Goal: Information Seeking & Learning: Learn about a topic

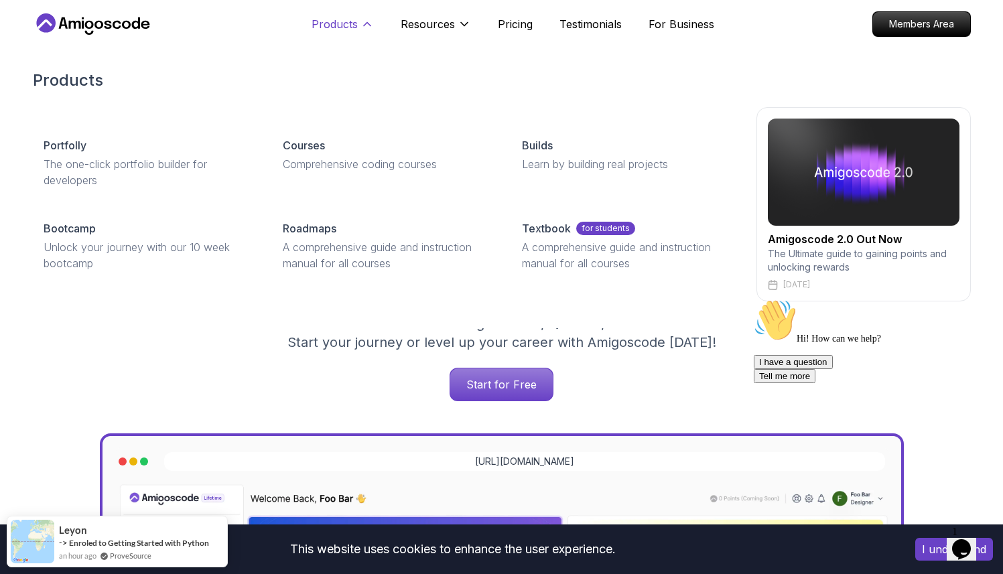
click at [326, 25] on p "Products" at bounding box center [335, 24] width 46 height 16
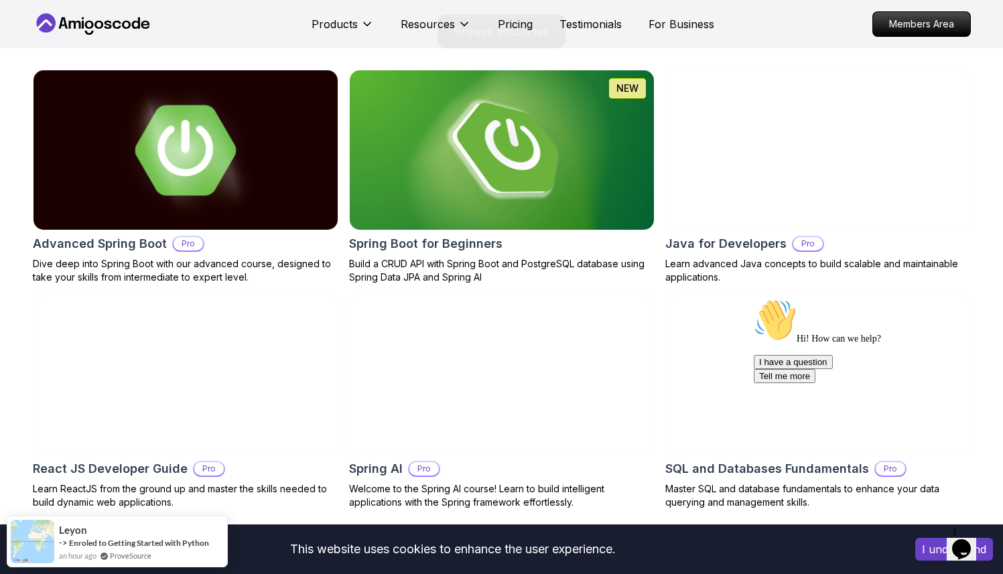
scroll to position [1609, 0]
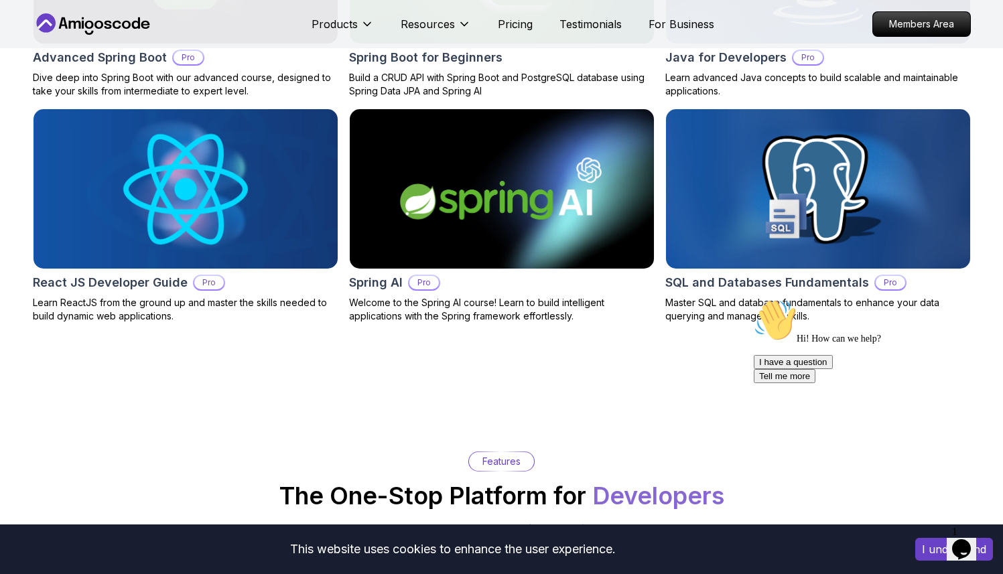
click at [479, 180] on img at bounding box center [502, 189] width 320 height 168
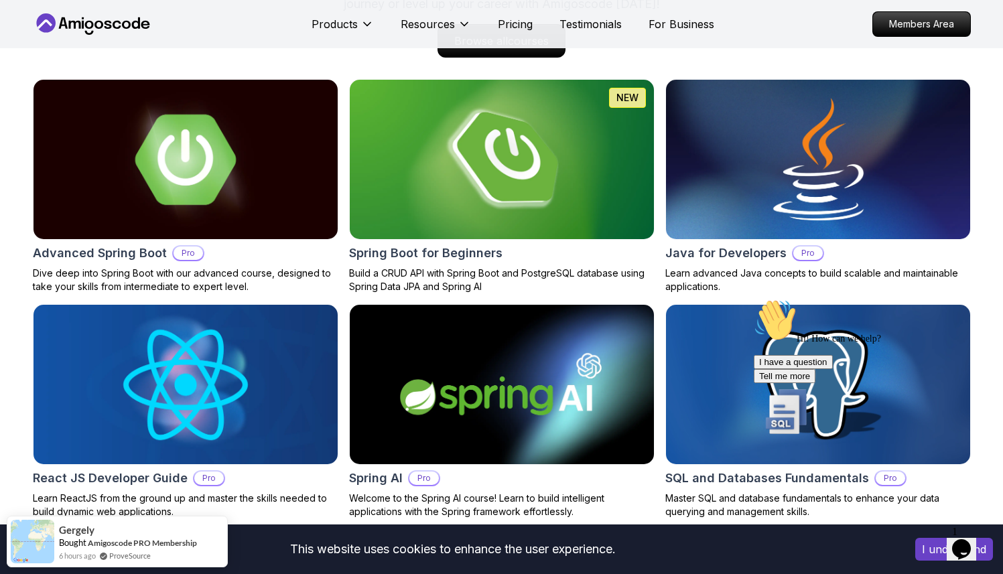
scroll to position [1413, 0]
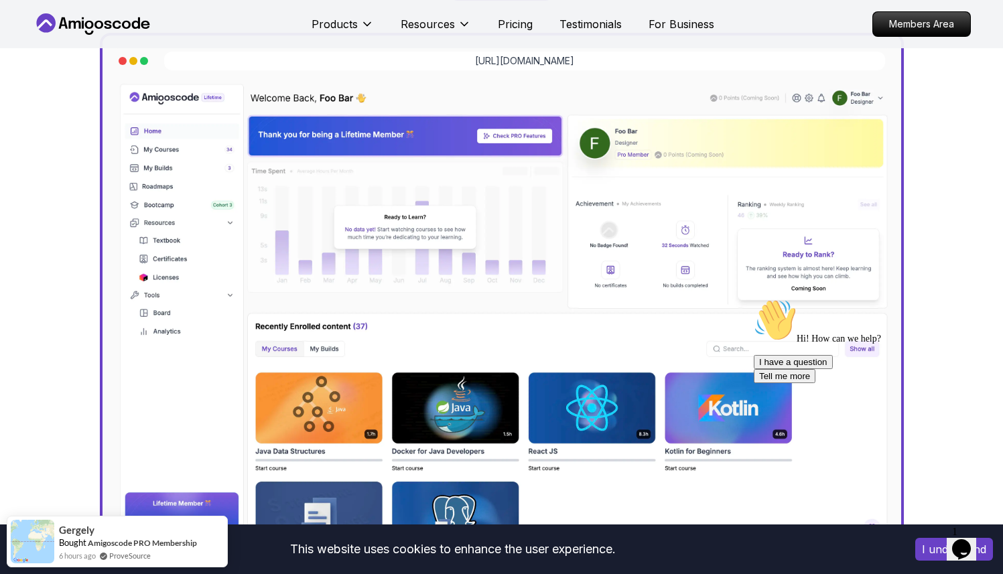
scroll to position [303, 0]
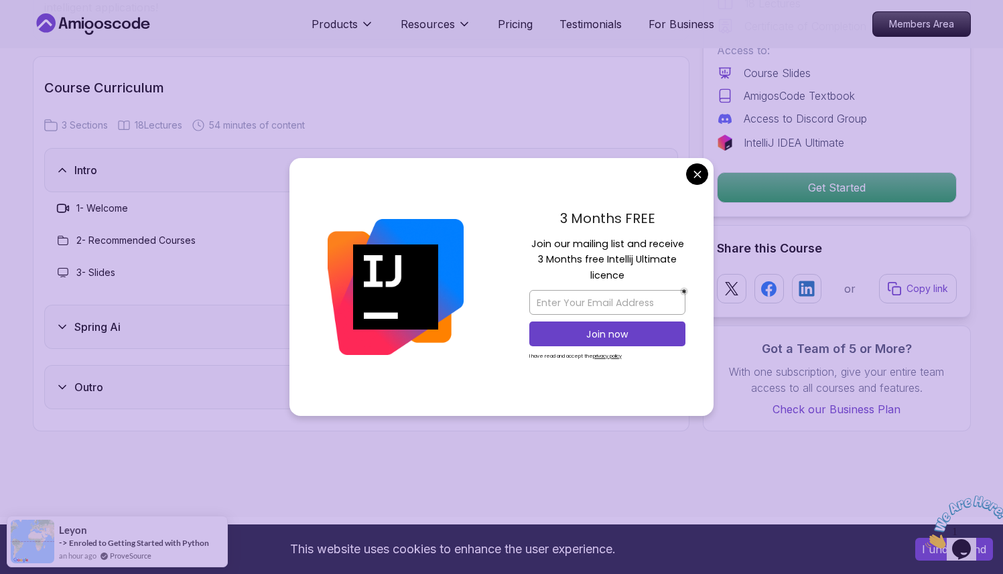
scroll to position [1694, 0]
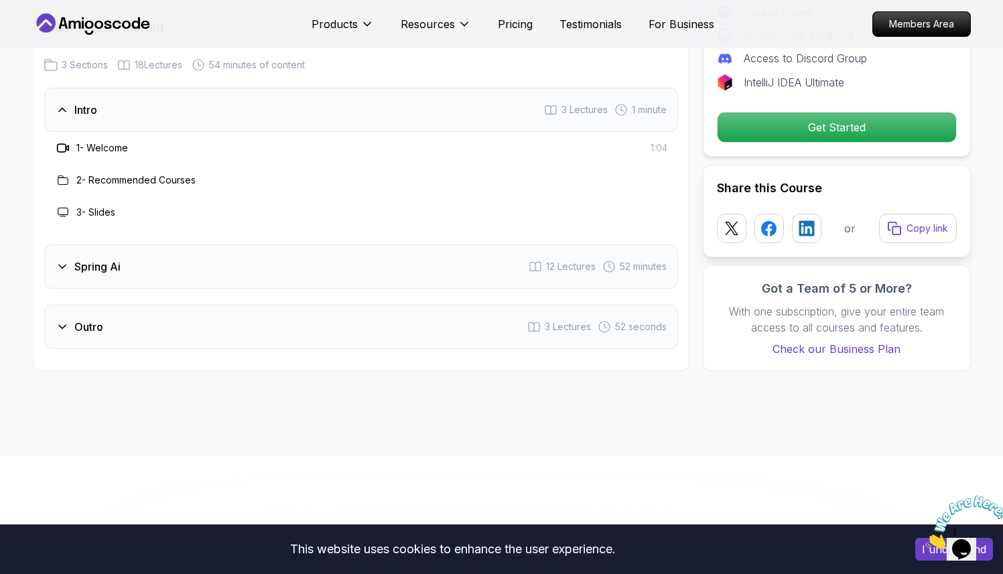
click at [57, 263] on icon at bounding box center [62, 266] width 13 height 13
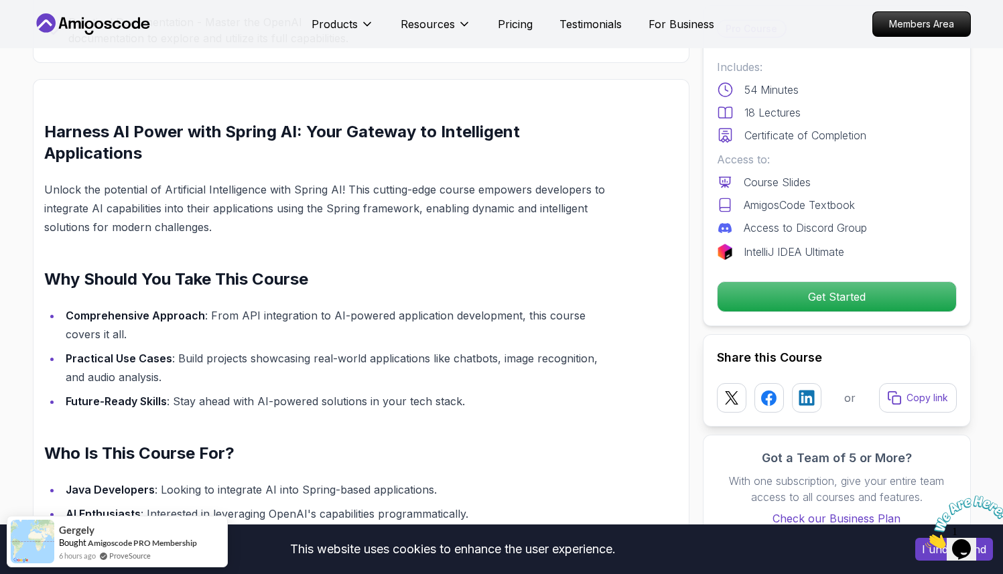
scroll to position [0, 0]
